Goal: Contribute content: Add original content to the website for others to see

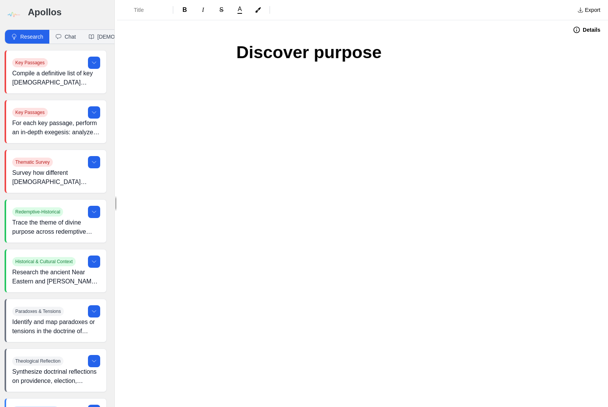
click at [36, 12] on h3 "Apollos" at bounding box center [67, 12] width 79 height 12
click at [54, 14] on h3 "Apollos" at bounding box center [67, 12] width 79 height 12
click at [34, 37] on button "Research" at bounding box center [27, 37] width 44 height 14
click at [20, 15] on img at bounding box center [13, 14] width 17 height 17
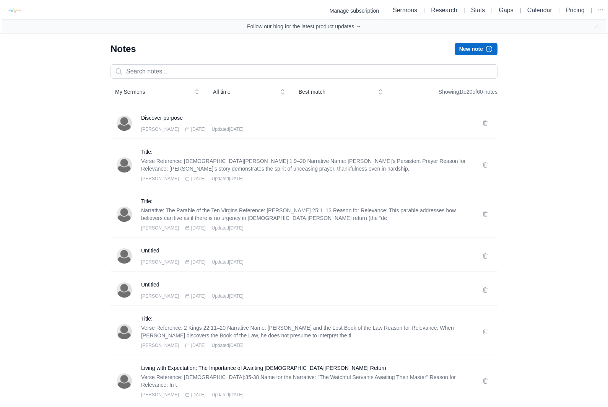
click at [480, 48] on button "New note" at bounding box center [476, 49] width 43 height 12
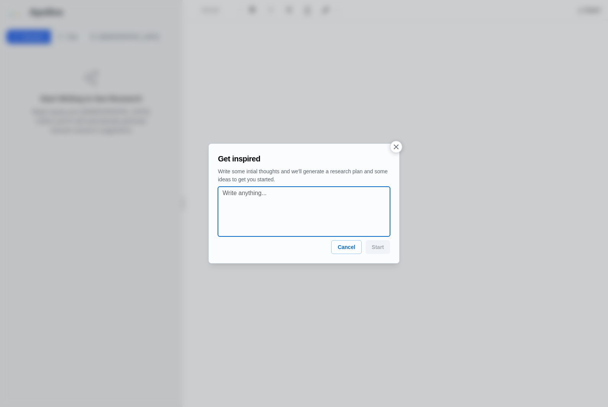
click at [278, 213] on textarea at bounding box center [307, 212] width 168 height 46
click at [248, 203] on textarea at bounding box center [307, 212] width 168 height 46
click at [244, 200] on textarea at bounding box center [307, 212] width 168 height 46
paste textarea "Who Are You in [DEMOGRAPHIC_DATA]?” Keys: • People often define themselves by t…"
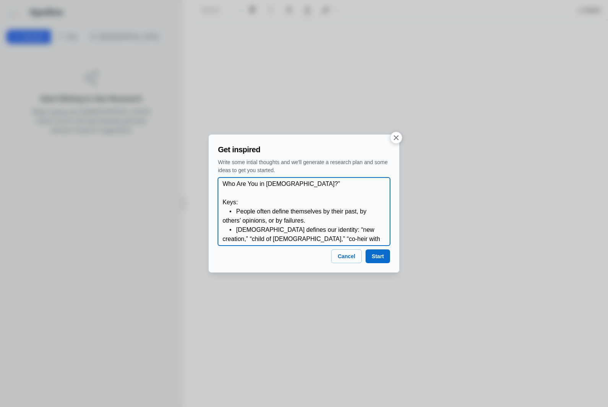
type textarea "Who Are You in [DEMOGRAPHIC_DATA]?” Keys: • People often define themselves by t…"
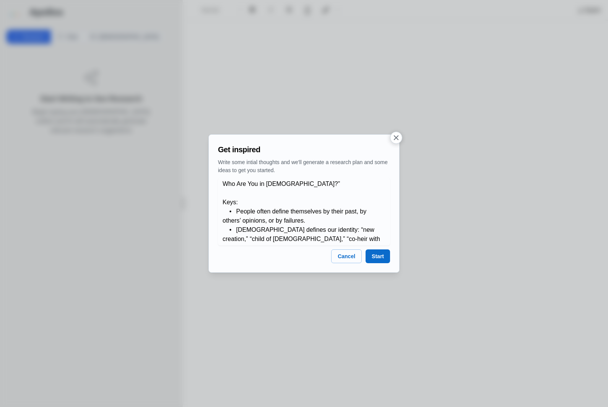
click at [382, 258] on button "Start" at bounding box center [378, 256] width 24 height 14
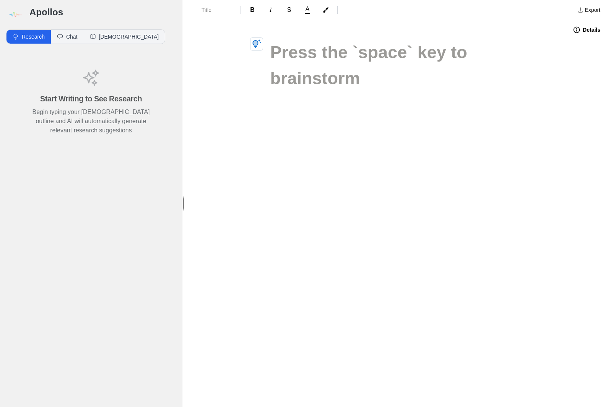
click at [284, 43] on h1 at bounding box center [396, 52] width 252 height 26
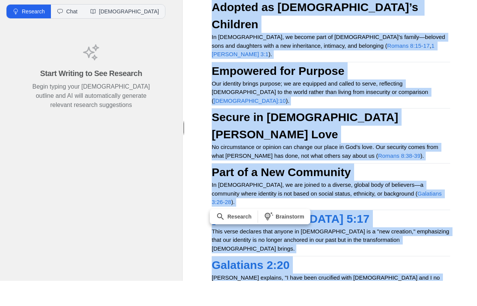
scroll to position [680, 0]
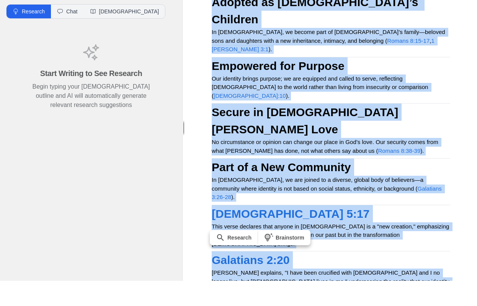
copy div "Lor Ips Dol si Ametco?” Adip: Elitse doeiu tempor incididunt ut labor etdo, ma …"
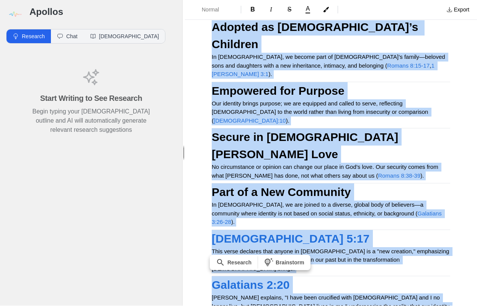
scroll to position [0, 0]
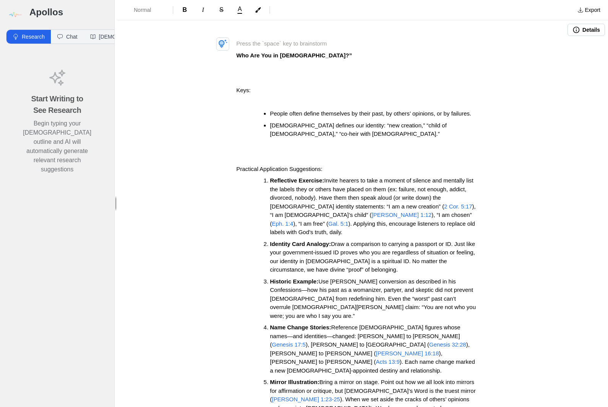
click at [18, 15] on img at bounding box center [14, 14] width 17 height 17
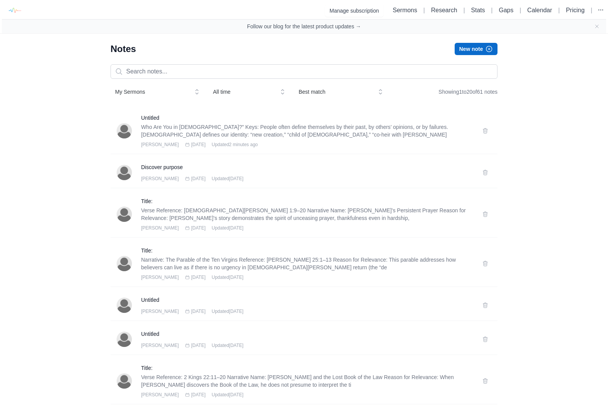
click at [484, 49] on button "New note" at bounding box center [476, 49] width 43 height 12
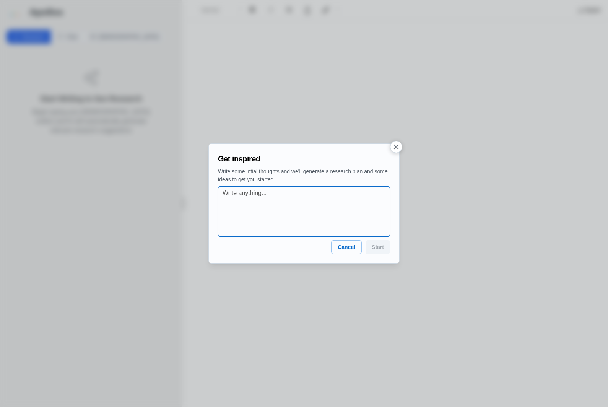
click at [264, 213] on textarea at bounding box center [307, 212] width 168 height 46
click at [251, 195] on textarea at bounding box center [307, 212] width 168 height 46
paste textarea "A New Creation: Living from the Inside Out” Keys: • Man is spirit, soul, and bo…"
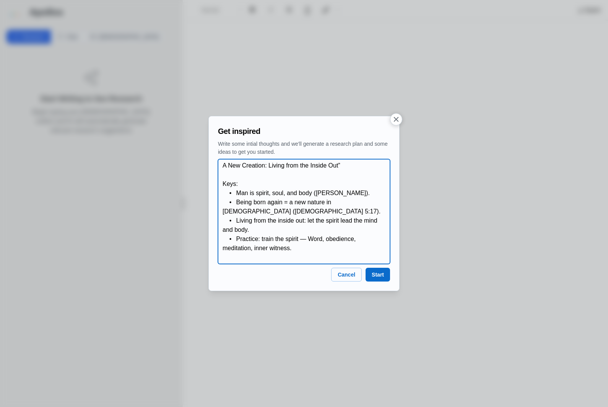
type textarea "A New Creation: Living from the Inside Out” Keys: • Man is spirit, soul, and bo…"
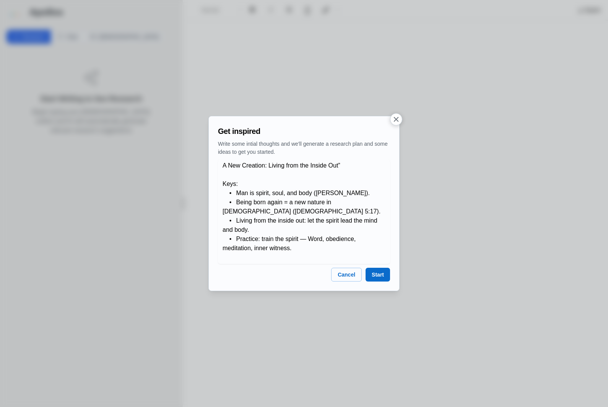
click at [386, 273] on button "Start" at bounding box center [378, 275] width 24 height 14
click at [385, 274] on button "Start" at bounding box center [378, 275] width 24 height 14
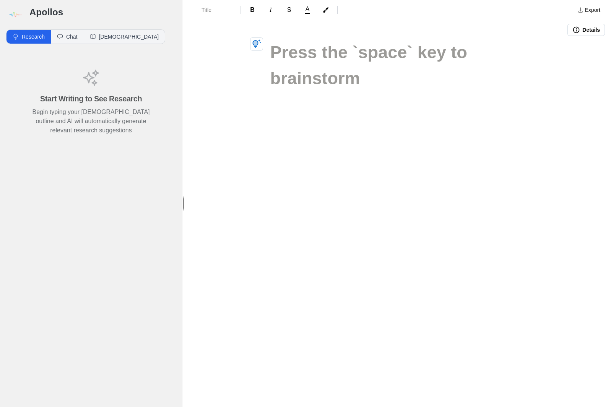
click at [280, 44] on h1 at bounding box center [396, 52] width 252 height 26
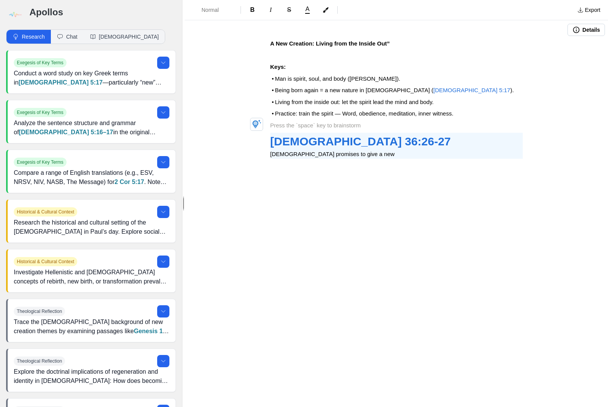
click at [166, 62] on icon at bounding box center [163, 63] width 6 height 6
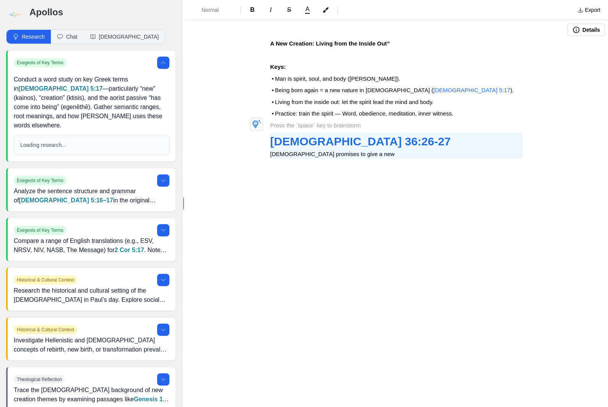
click at [163, 62] on icon at bounding box center [163, 63] width 4 height 2
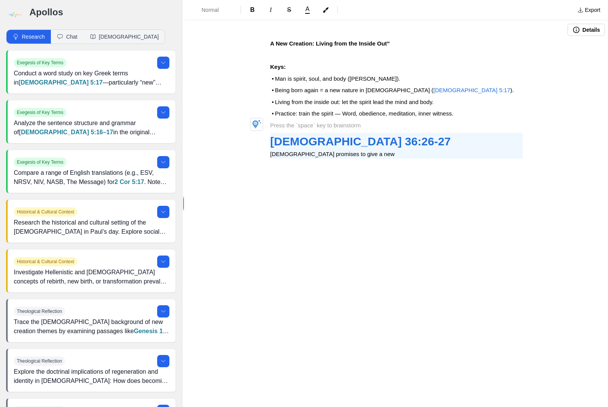
click at [314, 124] on p at bounding box center [396, 125] width 252 height 9
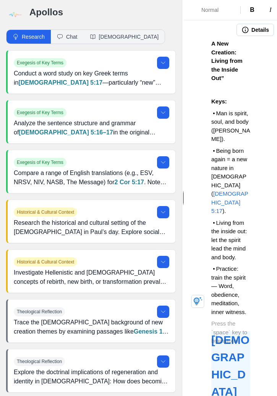
click at [35, 37] on button "Research" at bounding box center [29, 37] width 44 height 14
click at [231, 319] on p at bounding box center [231, 323] width 39 height 9
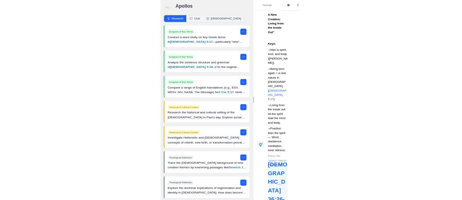
scroll to position [14, 0]
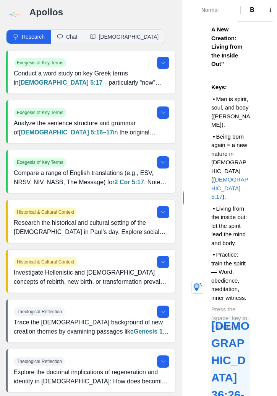
click at [8, 378] on div "Theological Reflection Explore the doctrinal implications of regeneration and i…" at bounding box center [92, 370] width 168 height 43
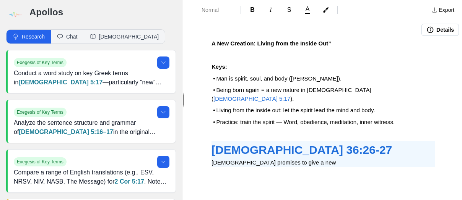
scroll to position [0, 0]
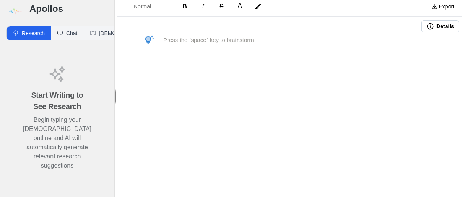
scroll to position [3, 0]
click at [190, 39] on p at bounding box center [289, 43] width 252 height 9
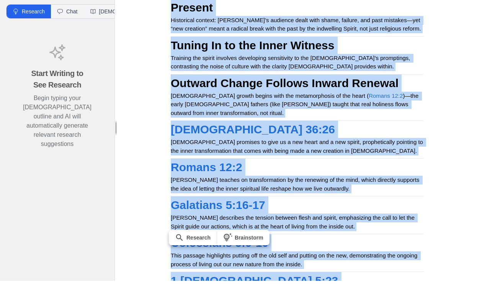
scroll to position [23, 0]
copy div "A New Creation: Living from the Inside Out” Keys: Man is spirit, soul, and body…"
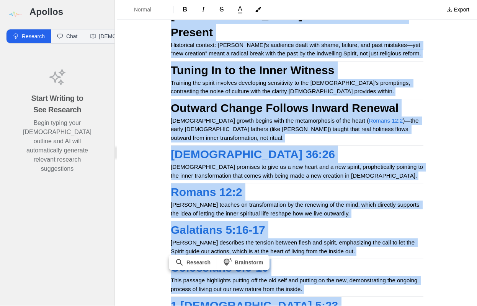
scroll to position [0, 0]
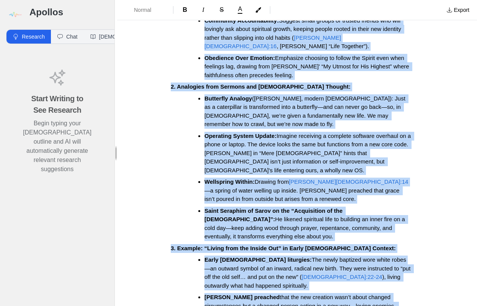
click at [17, 16] on img at bounding box center [14, 14] width 17 height 17
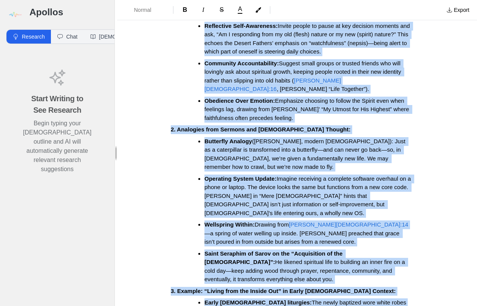
scroll to position [240, 0]
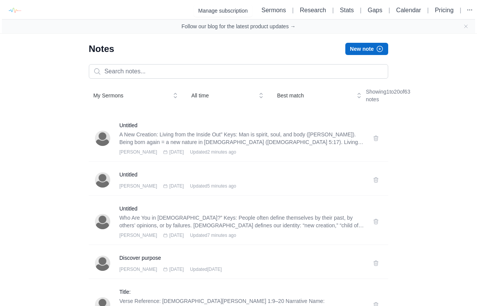
click at [371, 48] on button "New note" at bounding box center [366, 49] width 43 height 12
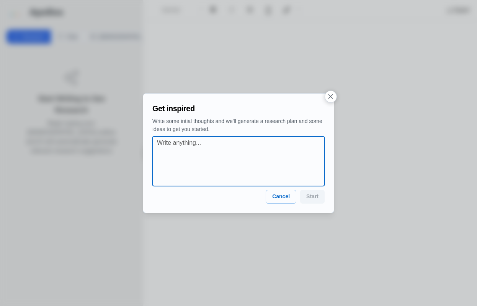
click at [203, 147] on textarea at bounding box center [241, 161] width 168 height 46
paste textarea "The Truth That Sets You Free” Keys: • The enemy’s lies build strongholds (“I am…"
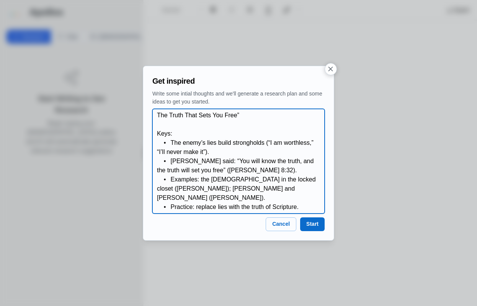
type textarea "The Truth That Sets You Free” Keys: • The enemy’s lies build strongholds (“I am…"
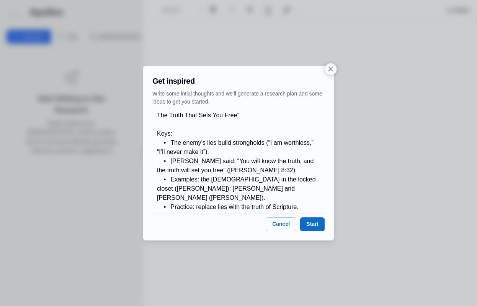
click at [313, 200] on button "Start" at bounding box center [312, 225] width 24 height 14
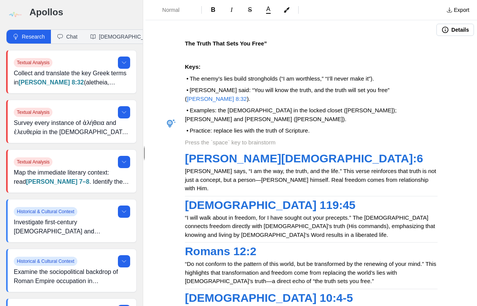
click at [185, 42] on strong "The Truth That Sets You Free”" at bounding box center [226, 43] width 82 height 7
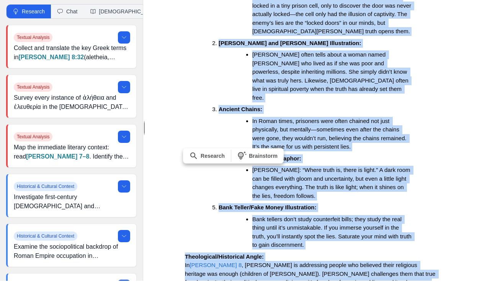
scroll to position [23, 0]
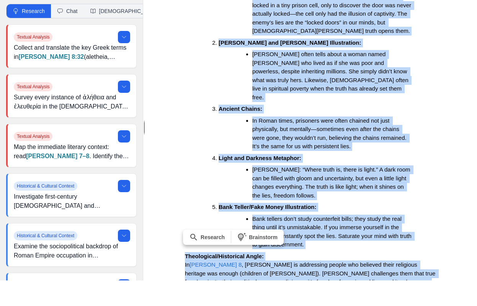
copy div "The Truth That Sets You Free” Keys: • The enemy’s lies build strongholds (“I am…"
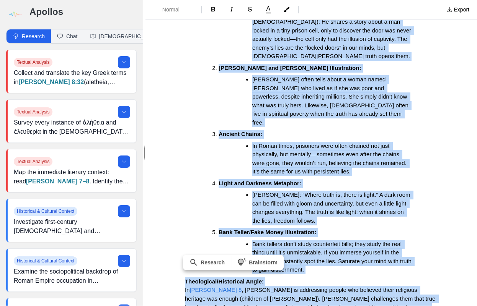
scroll to position [0, 0]
click at [21, 16] on img at bounding box center [14, 14] width 17 height 17
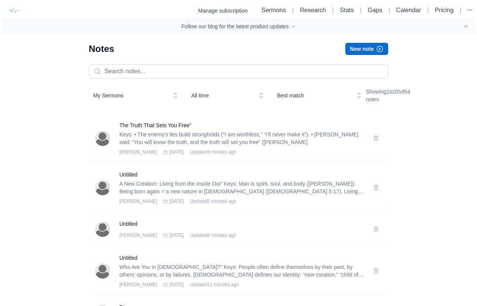
click at [380, 50] on icon "button" at bounding box center [380, 49] width 8 height 8
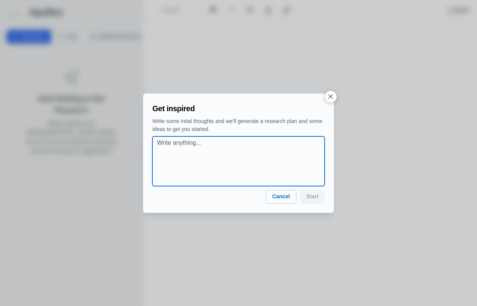
click at [192, 150] on textarea at bounding box center [241, 161] width 168 height 46
paste textarea "Ідентичність, яку не вкраде брехня» Ключі: • Диявол — «батько лжі»; його страте…"
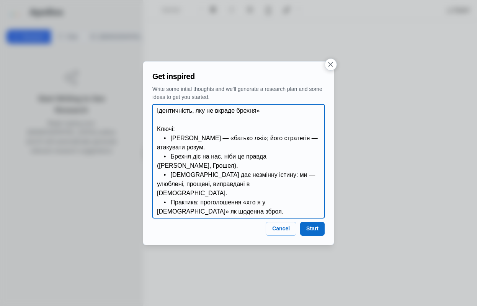
type textarea "Ідентичність, яку не вкраде брехня» Ключі: • Диявол — «батько лжі»; його страте…"
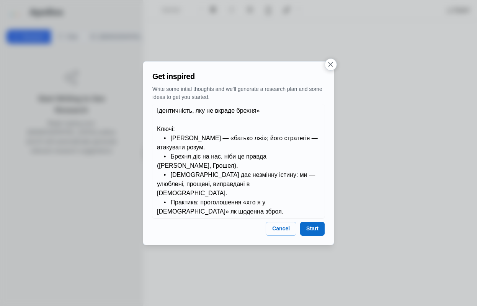
click at [317, 200] on button "Start" at bounding box center [312, 229] width 24 height 14
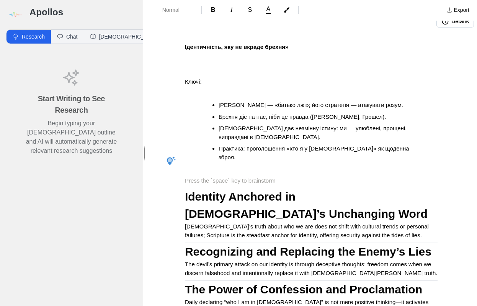
scroll to position [8, 0]
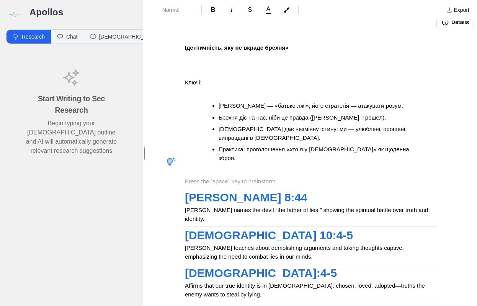
click at [190, 46] on strong "Ідентичність, яку не вкраде брехня»" at bounding box center [237, 47] width 104 height 7
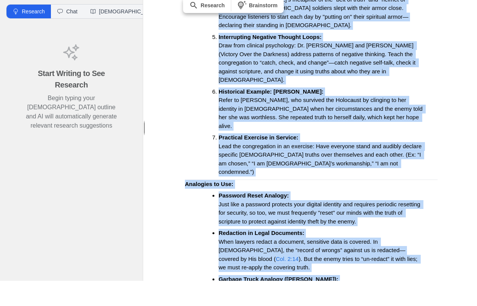
scroll to position [23, 0]
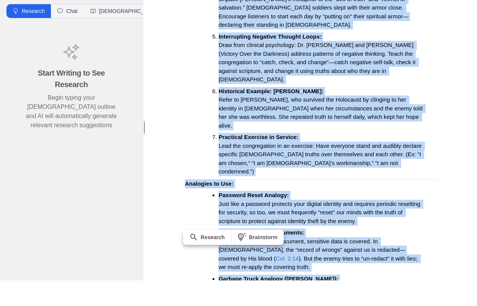
copy div "Ідентичність, яку не вкраде брехня» Ключі: Диявол — «батько лжі»; його стратегі…"
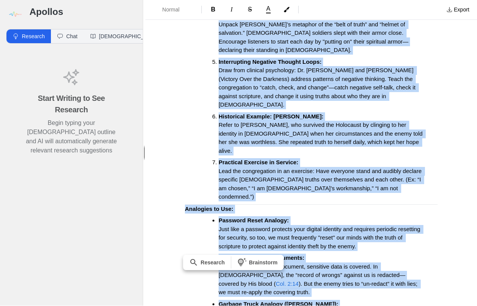
scroll to position [0, 0]
